Goal: Find specific page/section: Find specific page/section

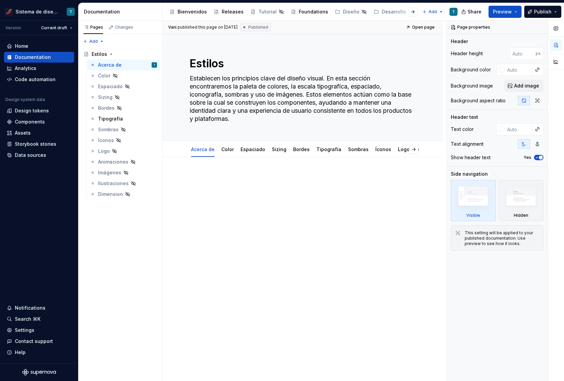
scroll to position [208, 0]
click at [35, 132] on div "Assets" at bounding box center [39, 133] width 65 height 7
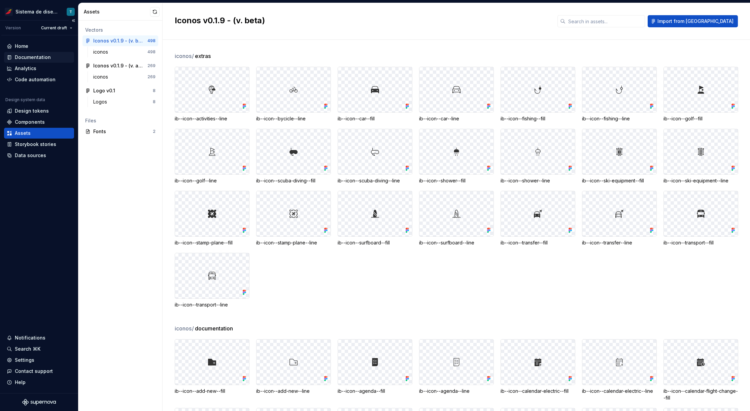
click at [29, 58] on div "Documentation" at bounding box center [33, 57] width 36 height 7
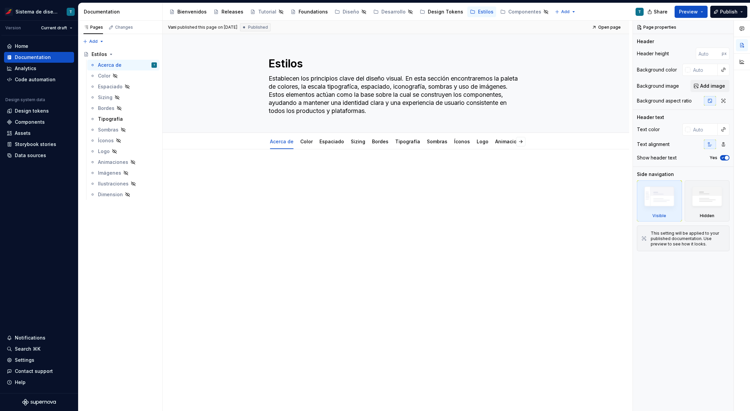
type textarea "*"
click at [33, 121] on div "Components" at bounding box center [30, 122] width 30 height 7
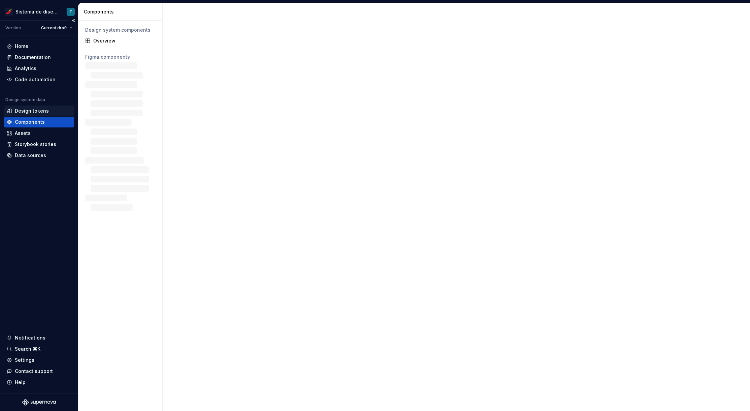
click at [34, 110] on div "Design tokens" at bounding box center [32, 110] width 34 height 7
